Goal: Task Accomplishment & Management: Manage account settings

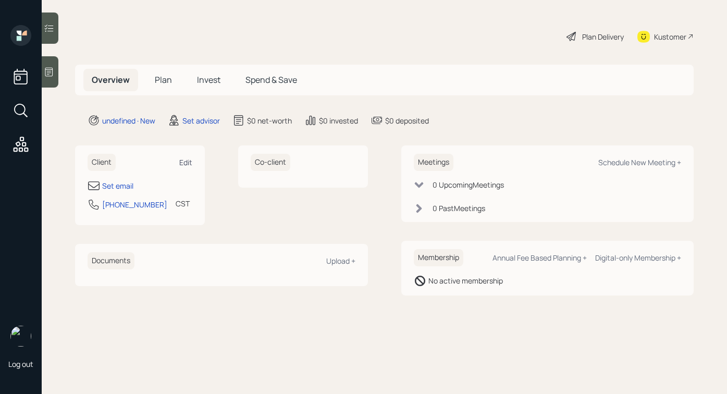
click at [184, 165] on div "Edit" at bounding box center [185, 162] width 13 height 10
select select "America/[GEOGRAPHIC_DATA]"
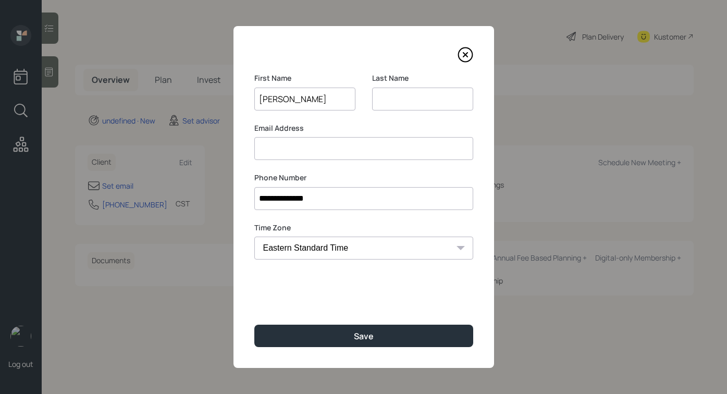
type input "[PERSON_NAME]"
click at [422, 98] on input at bounding box center [422, 99] width 101 height 23
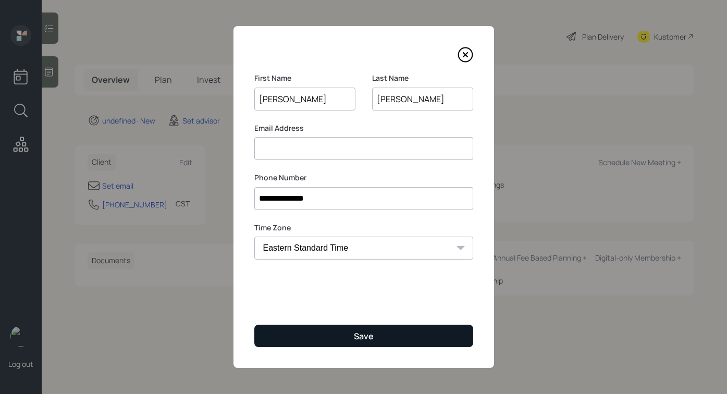
type input "[PERSON_NAME]"
click at [325, 325] on button "Save" at bounding box center [363, 336] width 219 height 22
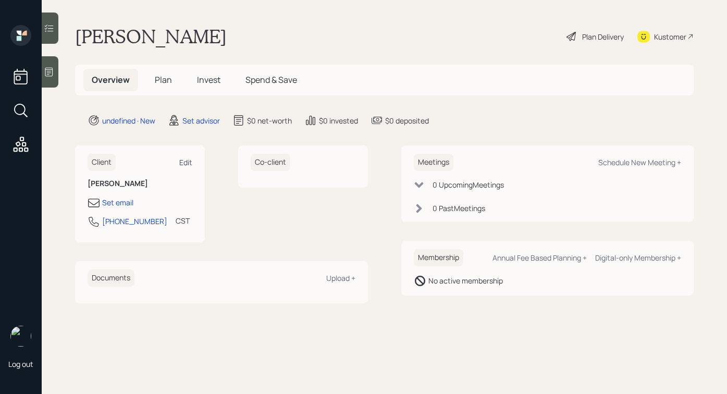
click at [186, 159] on div "Edit" at bounding box center [185, 162] width 13 height 10
select select "America/[GEOGRAPHIC_DATA]"
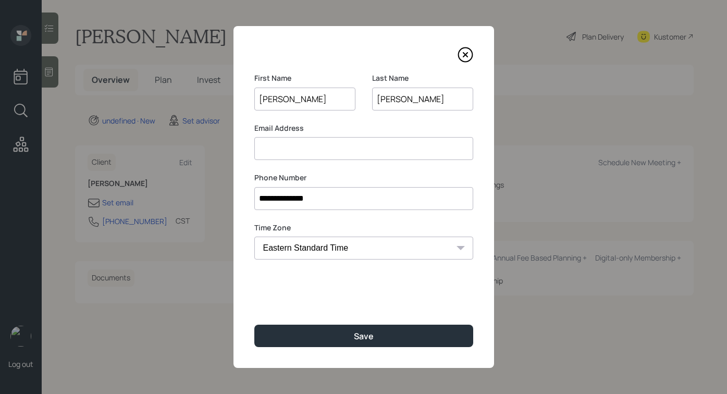
click at [332, 151] on input at bounding box center [363, 148] width 219 height 23
type input "a"
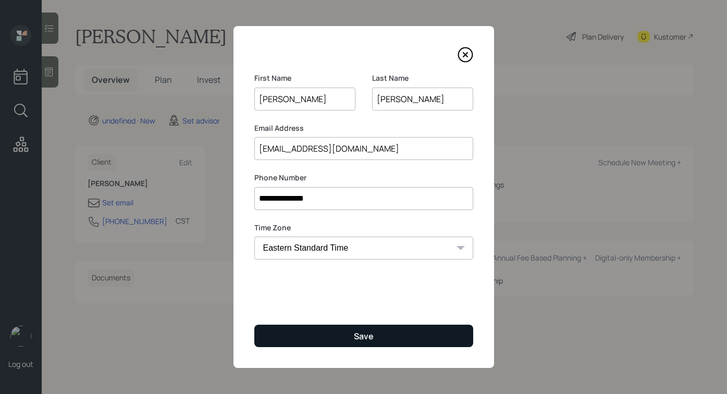
type input "[EMAIL_ADDRESS][DOMAIN_NAME]"
click at [337, 332] on button "Save" at bounding box center [363, 336] width 219 height 22
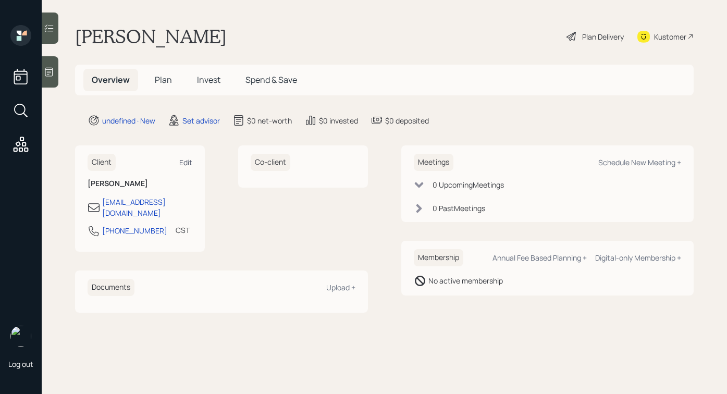
click at [190, 159] on div "Edit" at bounding box center [185, 162] width 13 height 10
select select "America/[GEOGRAPHIC_DATA]"
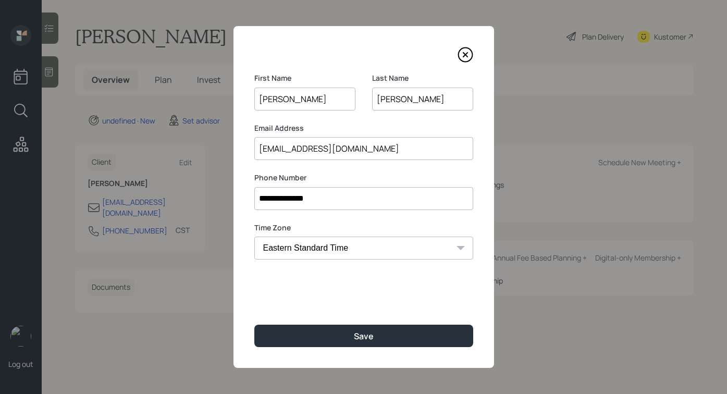
click at [324, 150] on input "[EMAIL_ADDRESS][DOMAIN_NAME]" at bounding box center [363, 148] width 219 height 23
type input "[EMAIL_ADDRESS][DOMAIN_NAME]"
click at [322, 167] on div "**********" at bounding box center [363, 197] width 261 height 342
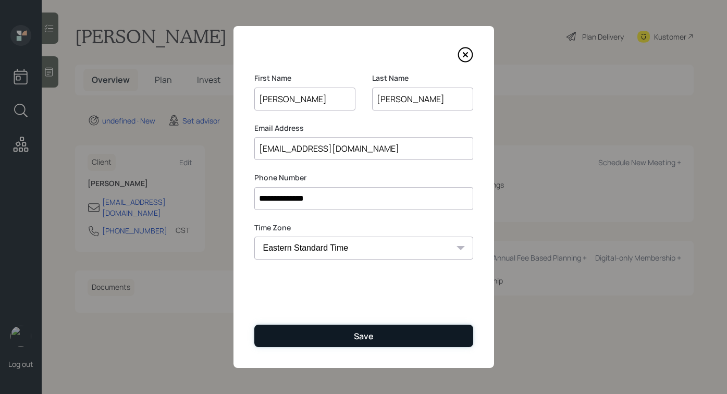
click at [313, 326] on button "Save" at bounding box center [363, 336] width 219 height 22
